Goal: Information Seeking & Learning: Learn about a topic

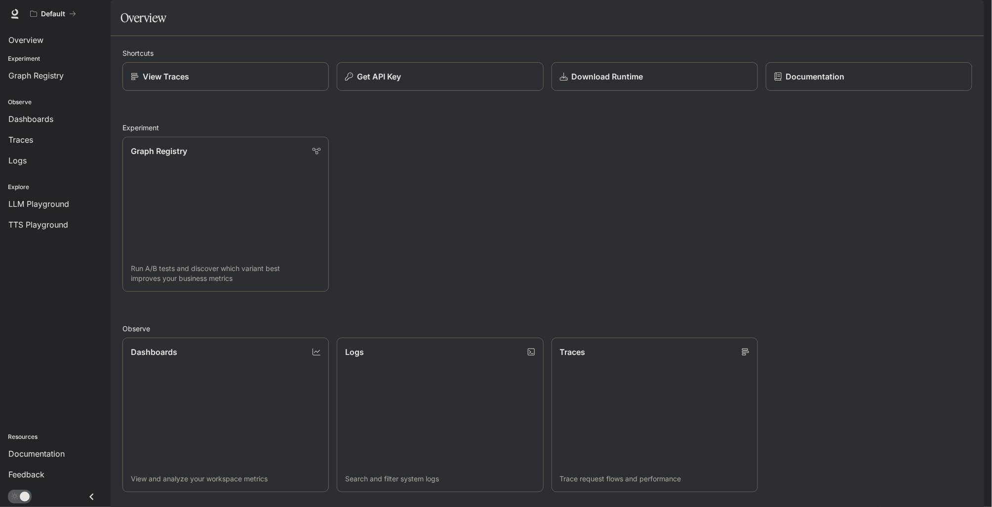
click at [969, 17] on img "button" at bounding box center [970, 14] width 14 height 14
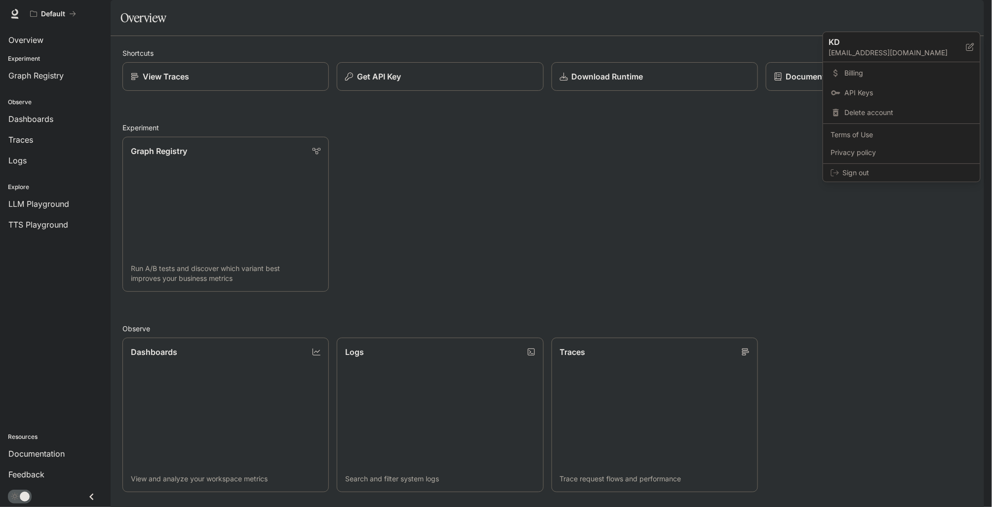
click at [927, 14] on div at bounding box center [496, 253] width 992 height 507
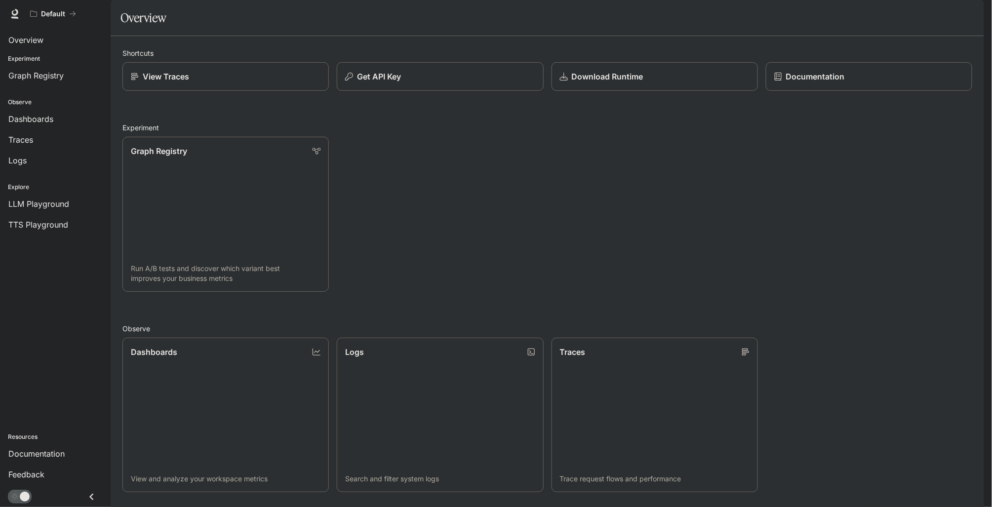
click at [927, 13] on span "Documentation" at bounding box center [924, 14] width 49 height 12
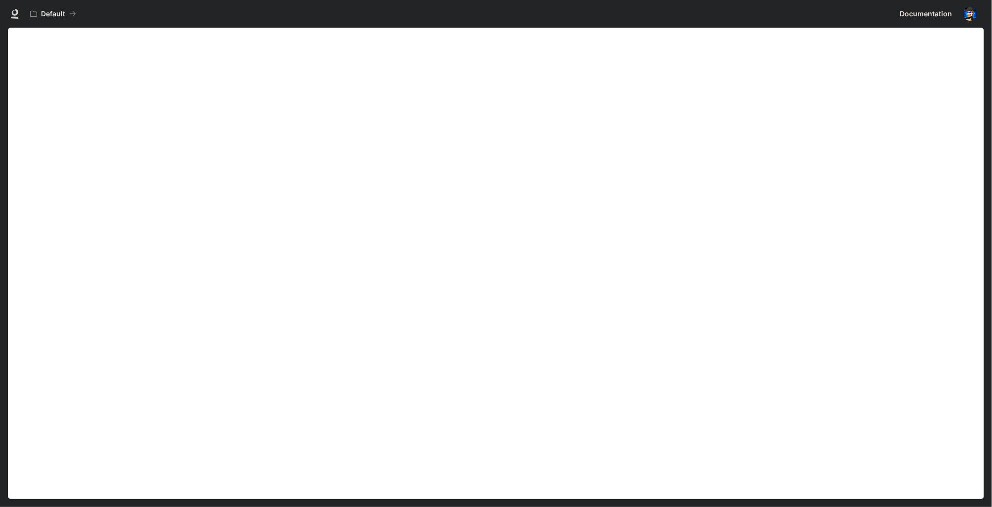
click at [971, 11] on img "button" at bounding box center [970, 14] width 14 height 14
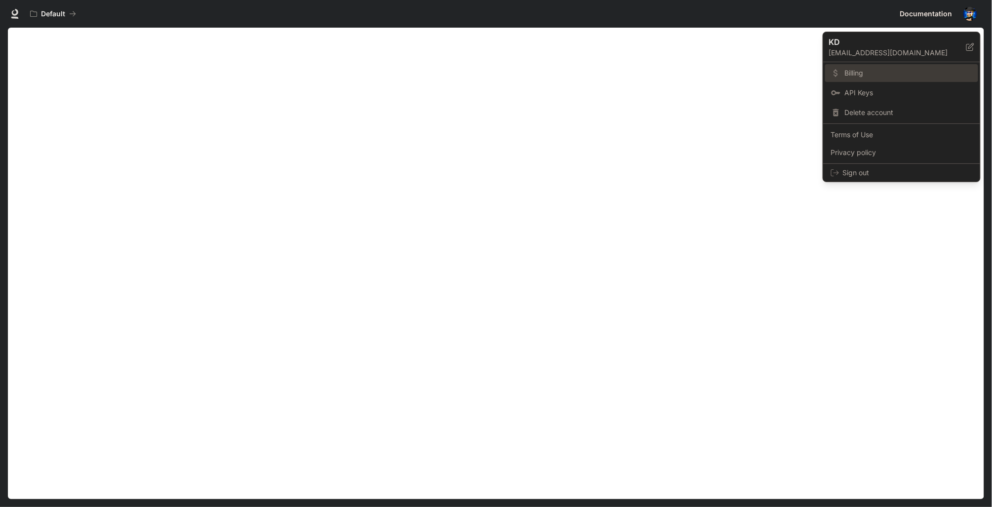
click at [854, 70] on span "Billing" at bounding box center [907, 73] width 127 height 10
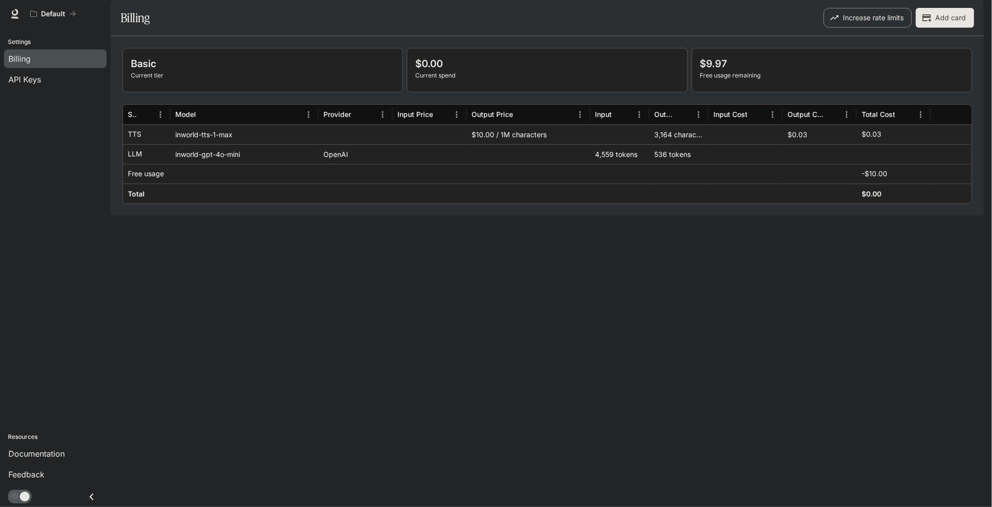
click at [885, 28] on button "Increase rate limits" at bounding box center [867, 18] width 88 height 20
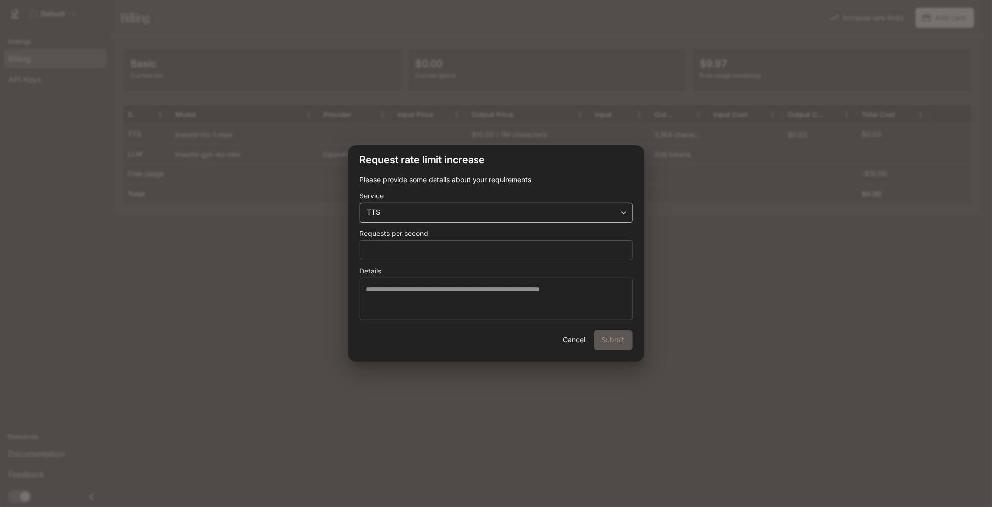
click at [616, 208] on body "**********" at bounding box center [496, 253] width 992 height 507
click at [616, 208] on div at bounding box center [496, 253] width 992 height 507
click at [576, 341] on button "Cancel" at bounding box center [574, 340] width 32 height 20
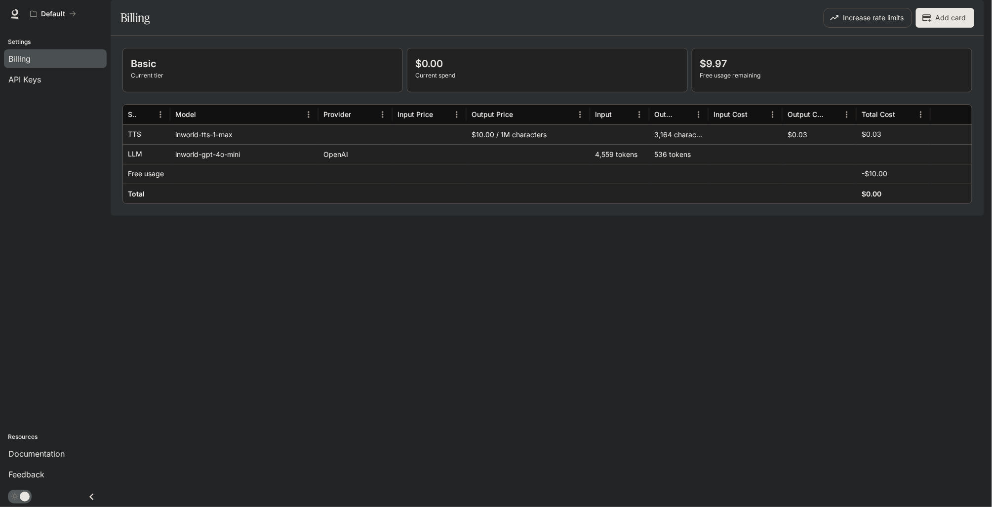
click at [23, 42] on p "Settings" at bounding box center [55, 42] width 111 height 9
click at [32, 79] on span "API Keys" at bounding box center [24, 80] width 33 height 12
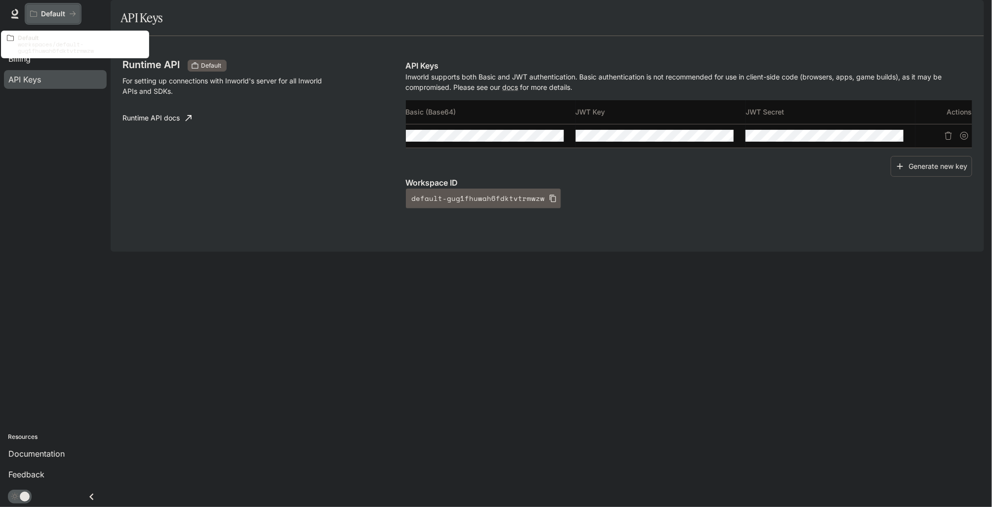
click at [41, 14] on p "Default" at bounding box center [53, 14] width 24 height 8
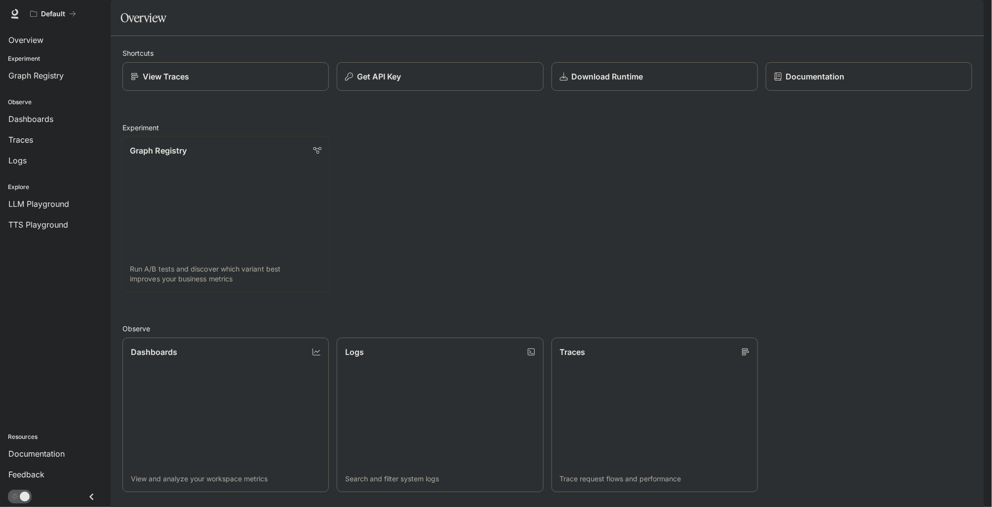
scroll to position [197, 0]
